Goal: Check status: Check status

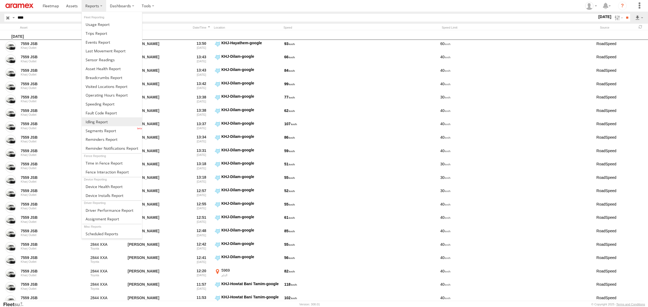
scroll to position [404, 0]
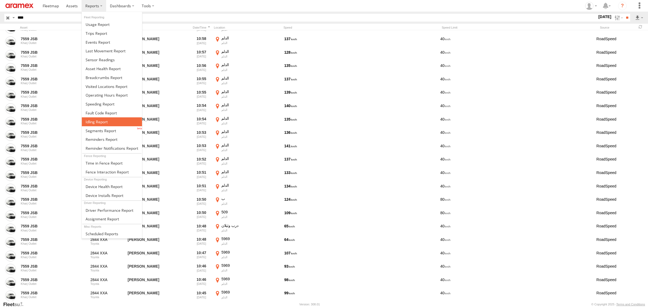
click at [96, 124] on span at bounding box center [97, 121] width 22 height 5
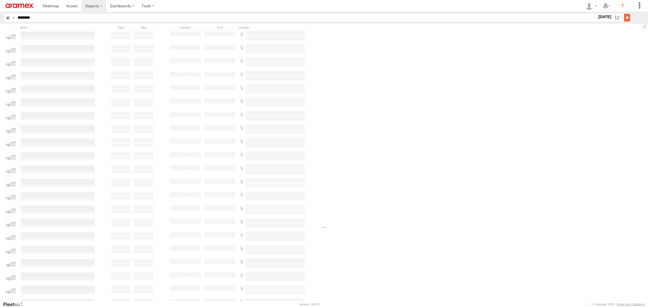
scroll to position [404, 0]
type input "********"
click at [625, 16] on input "**" at bounding box center [627, 18] width 6 height 8
click at [624, 18] on input "**" at bounding box center [627, 18] width 6 height 8
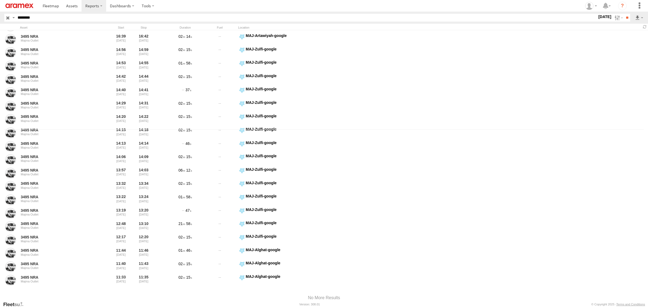
scroll to position [177, 0]
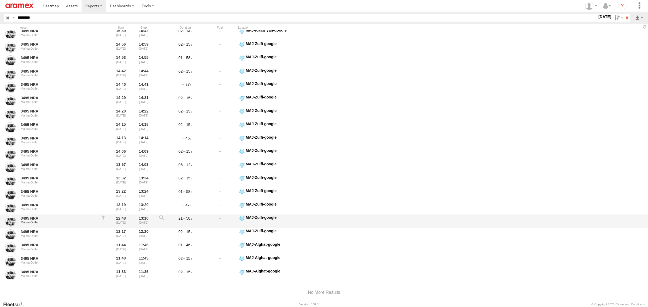
click at [242, 220] on label "MAJ-Zulfi-google 26.35199 44.77601" at bounding box center [271, 221] width 67 height 12
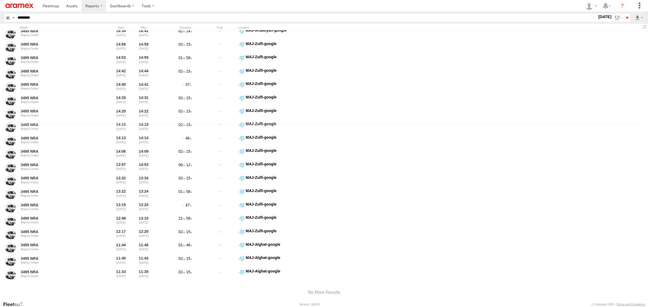
click at [0, 0] on button "Satellite" at bounding box center [0, 0] width 0 height 0
drag, startPoint x: 327, startPoint y: 177, endPoint x: 360, endPoint y: 130, distance: 57.1
click at [0, 0] on div at bounding box center [0, 0] width 0 height 0
click at [0, 0] on area at bounding box center [0, 0] width 0 height 0
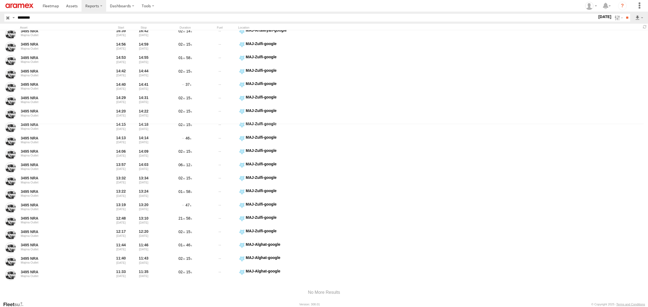
click at [0, 0] on button "Map" at bounding box center [0, 0] width 0 height 0
click at [0, 0] on button "Satellite" at bounding box center [0, 0] width 0 height 0
click at [0, 0] on button "Zoom out" at bounding box center [0, 0] width 0 height 0
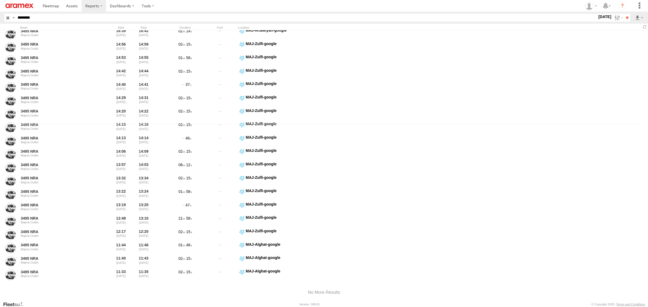
drag, startPoint x: 388, startPoint y: 166, endPoint x: 424, endPoint y: 294, distance: 132.9
click at [0, 0] on div "Location Details × ← Move left → Move right ↑ Move up ↓ Move down + Zoom in - Z…" at bounding box center [0, 0] width 0 height 0
drag, startPoint x: 396, startPoint y: 153, endPoint x: 375, endPoint y: 234, distance: 84.2
click at [0, 0] on div at bounding box center [0, 0] width 0 height 0
drag, startPoint x: 362, startPoint y: 129, endPoint x: 360, endPoint y: 76, distance: 52.7
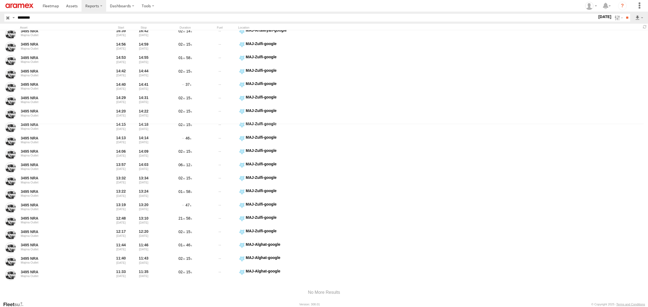
click at [0, 0] on div at bounding box center [0, 0] width 0 height 0
drag, startPoint x: 402, startPoint y: 167, endPoint x: 377, endPoint y: 100, distance: 71.2
click at [0, 0] on div at bounding box center [0, 0] width 0 height 0
drag, startPoint x: 444, startPoint y: 202, endPoint x: 394, endPoint y: 140, distance: 80.1
click at [0, 0] on div at bounding box center [0, 0] width 0 height 0
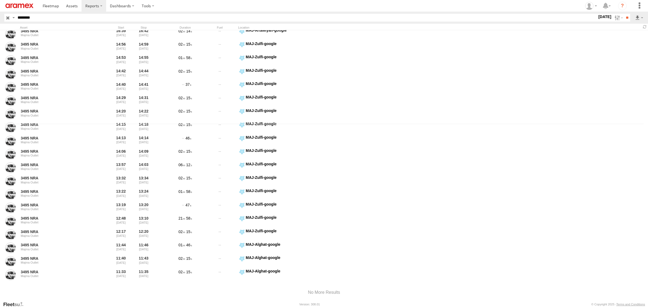
drag, startPoint x: 445, startPoint y: 188, endPoint x: 398, endPoint y: 111, distance: 90.6
click at [0, 0] on div at bounding box center [0, 0] width 0 height 0
drag, startPoint x: 445, startPoint y: 218, endPoint x: 397, endPoint y: 200, distance: 51.2
click at [0, 0] on div at bounding box center [0, 0] width 0 height 0
drag, startPoint x: 397, startPoint y: 197, endPoint x: 392, endPoint y: 124, distance: 72.2
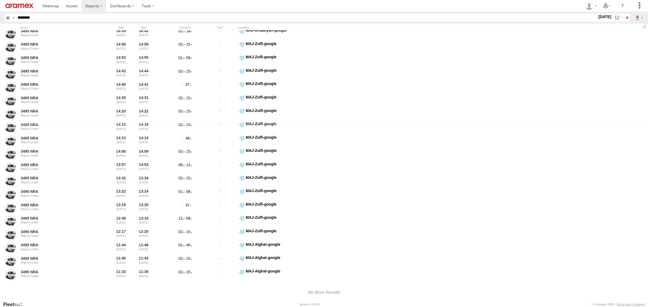
click at [0, 0] on div at bounding box center [0, 0] width 0 height 0
drag, startPoint x: 352, startPoint y: 102, endPoint x: 376, endPoint y: 143, distance: 47.4
click at [0, 0] on div at bounding box center [0, 0] width 0 height 0
drag, startPoint x: 400, startPoint y: 170, endPoint x: 339, endPoint y: 101, distance: 91.4
click at [0, 0] on div at bounding box center [0, 0] width 0 height 0
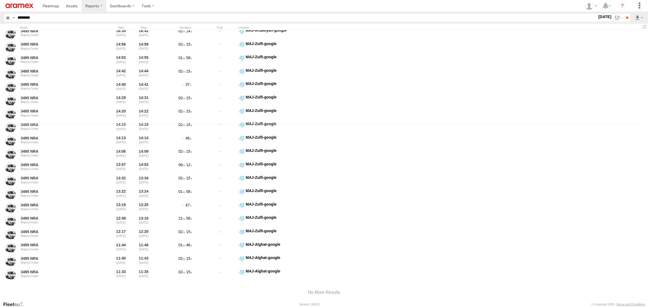
drag, startPoint x: 438, startPoint y: 180, endPoint x: 409, endPoint y: 121, distance: 65.9
click at [0, 0] on div at bounding box center [0, 0] width 0 height 0
drag, startPoint x: 398, startPoint y: 163, endPoint x: 393, endPoint y: 121, distance: 42.7
click at [0, 0] on div at bounding box center [0, 0] width 0 height 0
drag, startPoint x: 399, startPoint y: 184, endPoint x: 405, endPoint y: 218, distance: 34.1
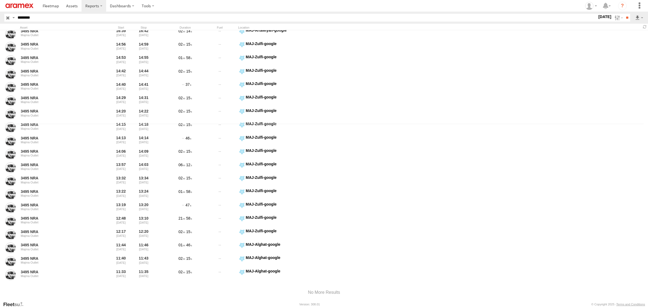
click at [0, 0] on div at bounding box center [0, 0] width 0 height 0
drag, startPoint x: 339, startPoint y: 122, endPoint x: 419, endPoint y: 254, distance: 153.9
click at [0, 0] on div at bounding box center [0, 0] width 0 height 0
drag, startPoint x: 324, startPoint y: 119, endPoint x: 421, endPoint y: 230, distance: 147.5
click at [0, 0] on div at bounding box center [0, 0] width 0 height 0
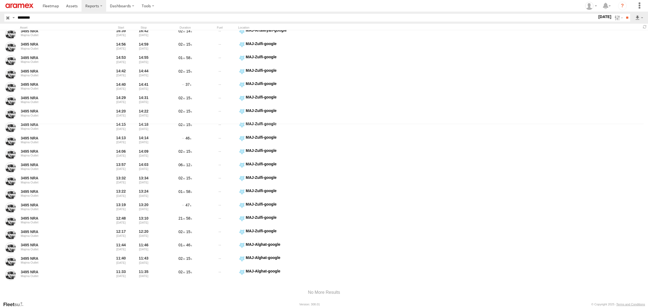
drag, startPoint x: 354, startPoint y: 118, endPoint x: 398, endPoint y: 222, distance: 112.8
click at [0, 0] on div at bounding box center [0, 0] width 0 height 0
drag, startPoint x: 328, startPoint y: 122, endPoint x: 365, endPoint y: 199, distance: 85.4
click at [0, 0] on div at bounding box center [0, 0] width 0 height 0
click at [0, 0] on button "Zoom in" at bounding box center [0, 0] width 0 height 0
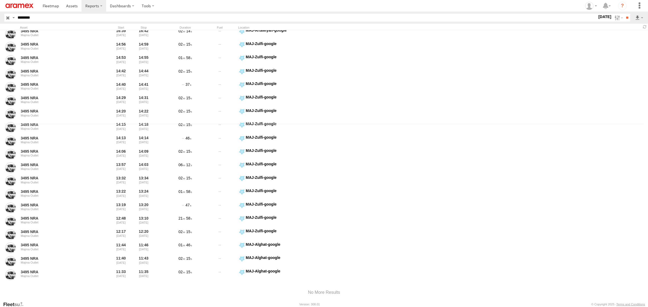
click at [0, 0] on button "Zoom in" at bounding box center [0, 0] width 0 height 0
drag, startPoint x: 332, startPoint y: 157, endPoint x: 366, endPoint y: 245, distance: 94.2
click at [0, 0] on div at bounding box center [0, 0] width 0 height 0
drag, startPoint x: 306, startPoint y: 119, endPoint x: 360, endPoint y: 167, distance: 72.6
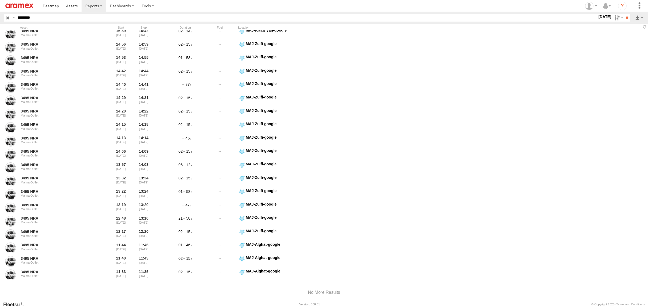
click at [0, 0] on div at bounding box center [0, 0] width 0 height 0
click at [0, 0] on button "Zoom in" at bounding box center [0, 0] width 0 height 0
drag, startPoint x: 481, startPoint y: 148, endPoint x: 437, endPoint y: 161, distance: 46.1
click at [0, 0] on div at bounding box center [0, 0] width 0 height 0
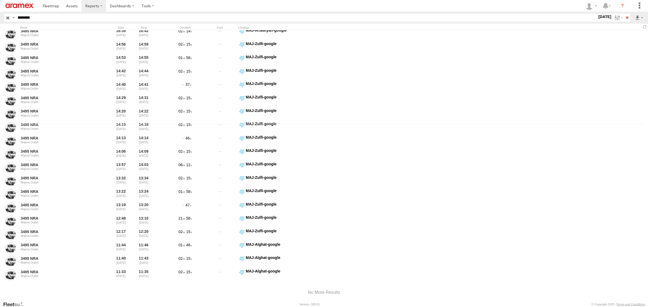
click at [0, 0] on button "Zoom in" at bounding box center [0, 0] width 0 height 0
drag, startPoint x: 569, startPoint y: 146, endPoint x: 275, endPoint y: 163, distance: 294.5
click at [0, 0] on div at bounding box center [0, 0] width 0 height 0
drag, startPoint x: 357, startPoint y: 106, endPoint x: 362, endPoint y: 146, distance: 40.6
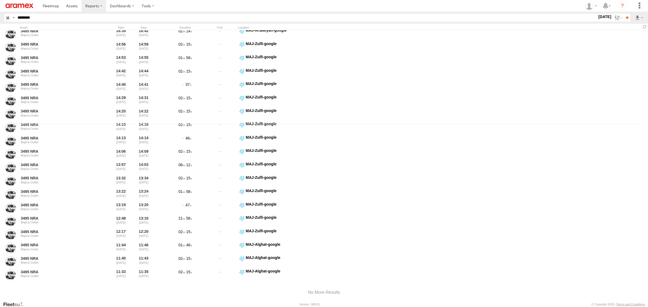
click at [0, 0] on div at bounding box center [0, 0] width 0 height 0
